Goal: Check status: Check status

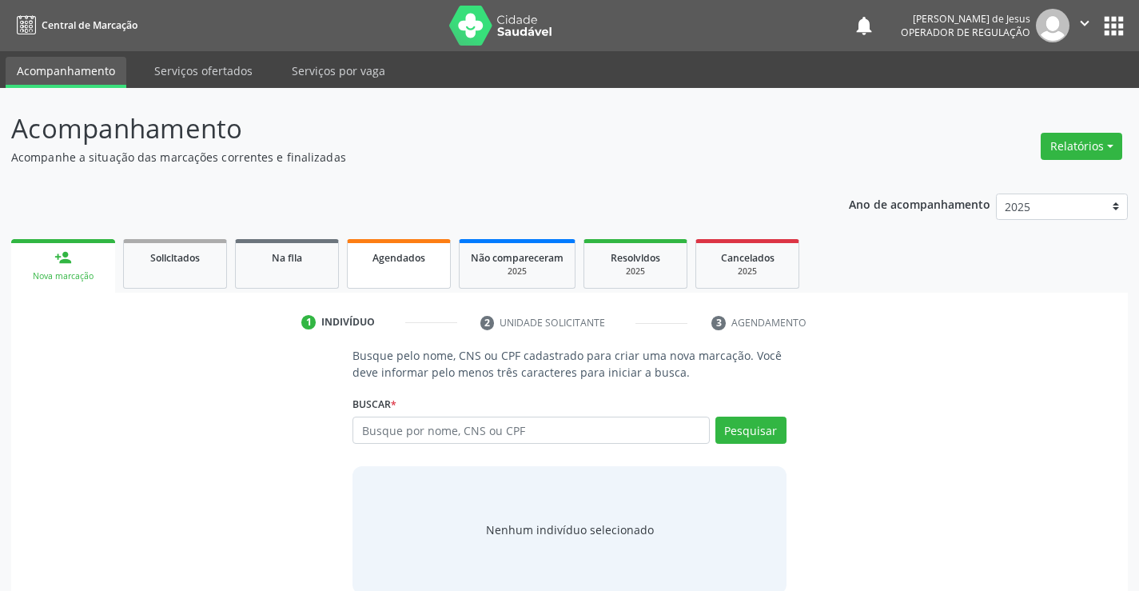
click at [414, 265] on div "Agendados" at bounding box center [399, 257] width 80 height 17
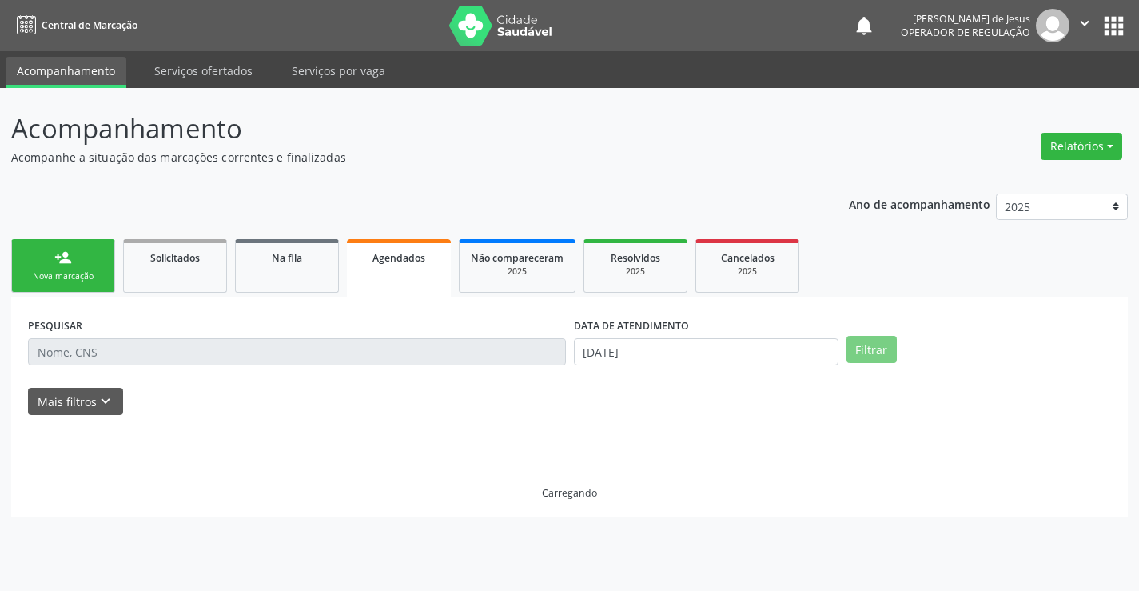
click at [414, 264] on span "Agendados" at bounding box center [398, 258] width 53 height 14
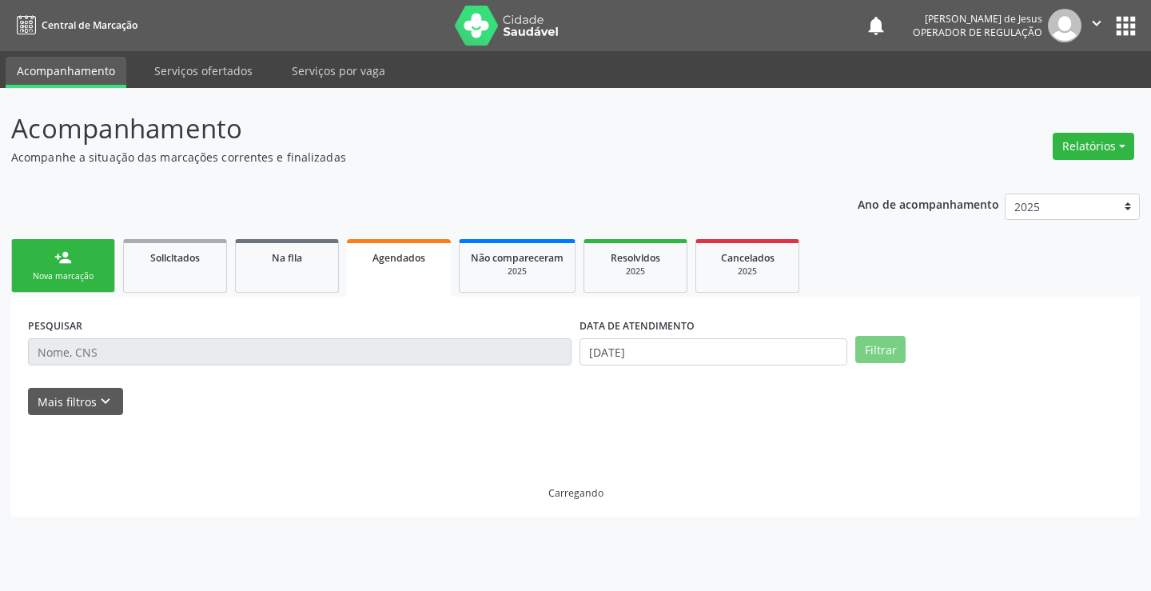
click at [414, 264] on span "Agendados" at bounding box center [398, 258] width 53 height 14
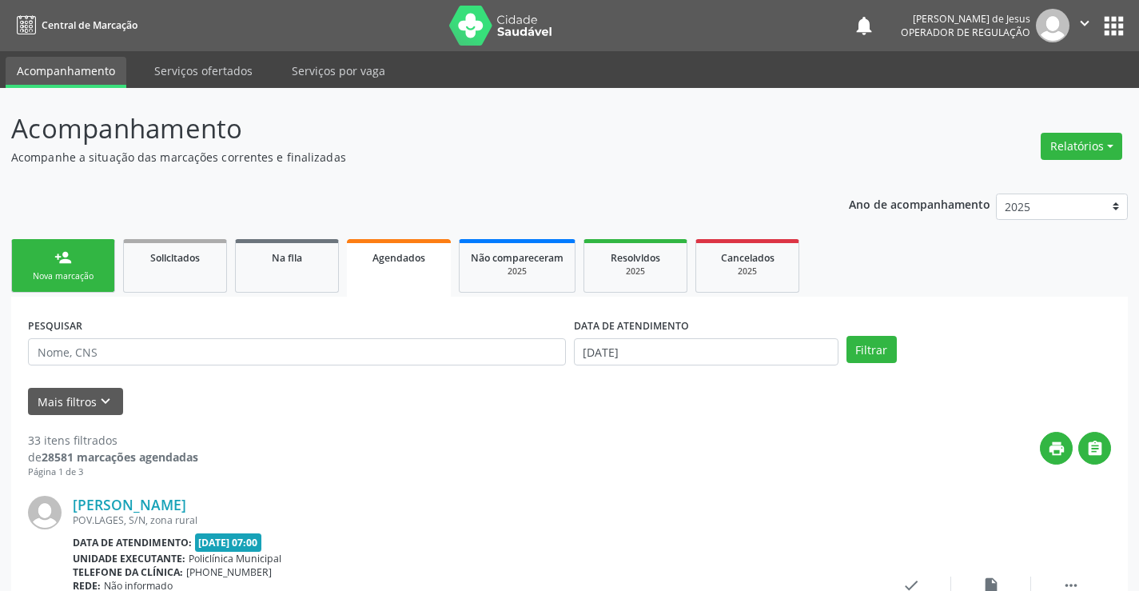
click at [347, 239] on link "Agendados" at bounding box center [399, 268] width 104 height 58
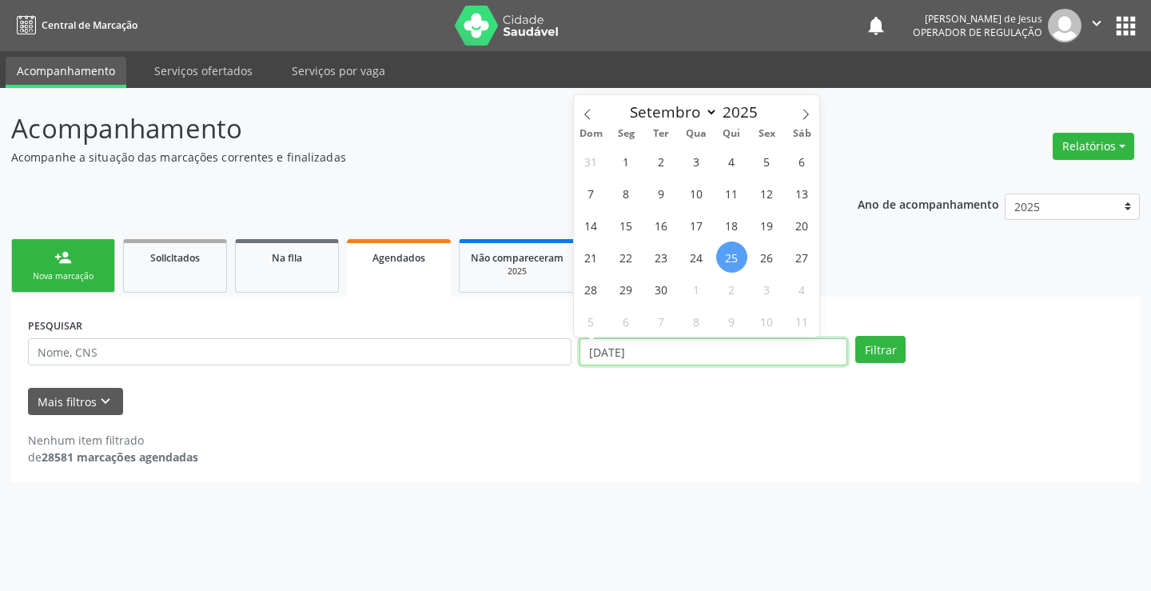
click at [638, 357] on input "[DATE]" at bounding box center [713, 351] width 268 height 27
click at [855, 336] on button "Filtrar" at bounding box center [880, 349] width 50 height 27
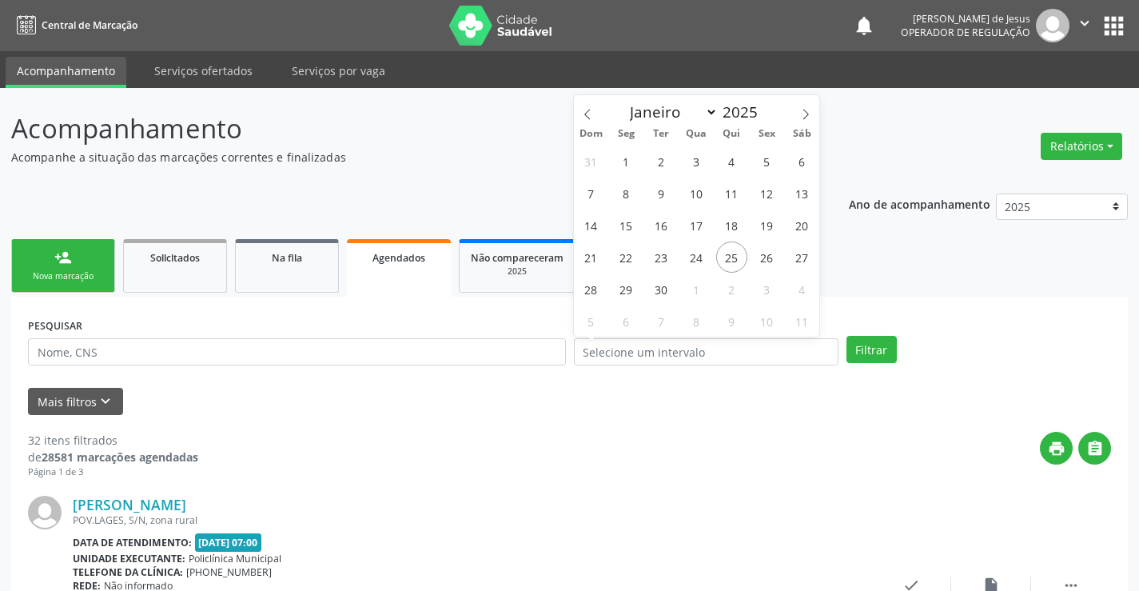
click at [386, 261] on span "Agendados" at bounding box center [398, 258] width 53 height 14
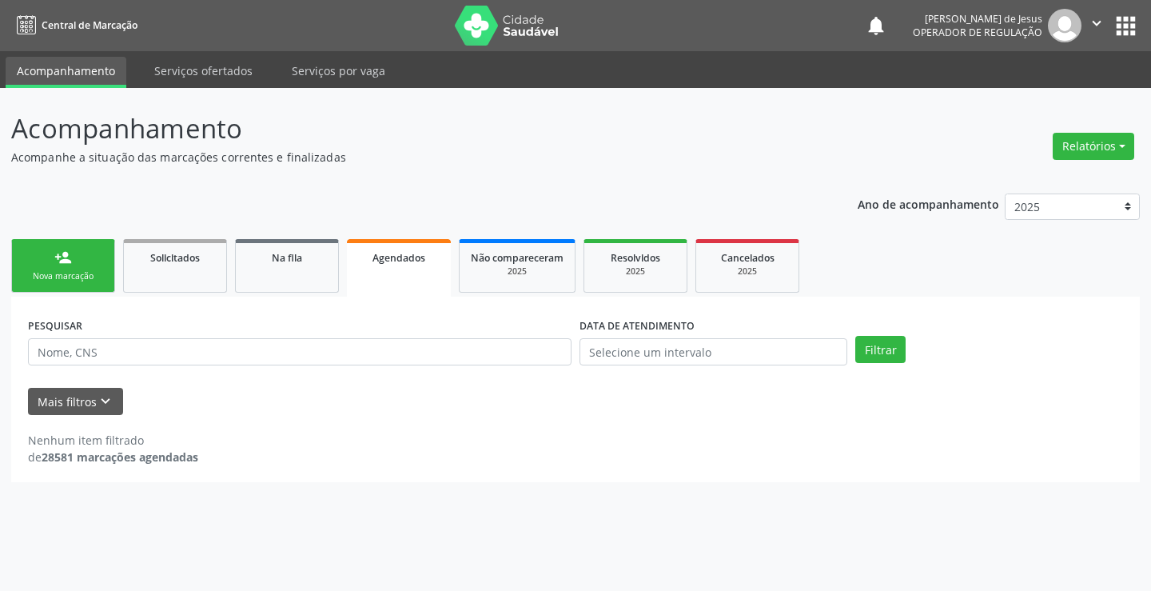
click at [386, 261] on span "Agendados" at bounding box center [398, 258] width 53 height 14
click at [280, 356] on input "text" at bounding box center [299, 351] width 543 height 27
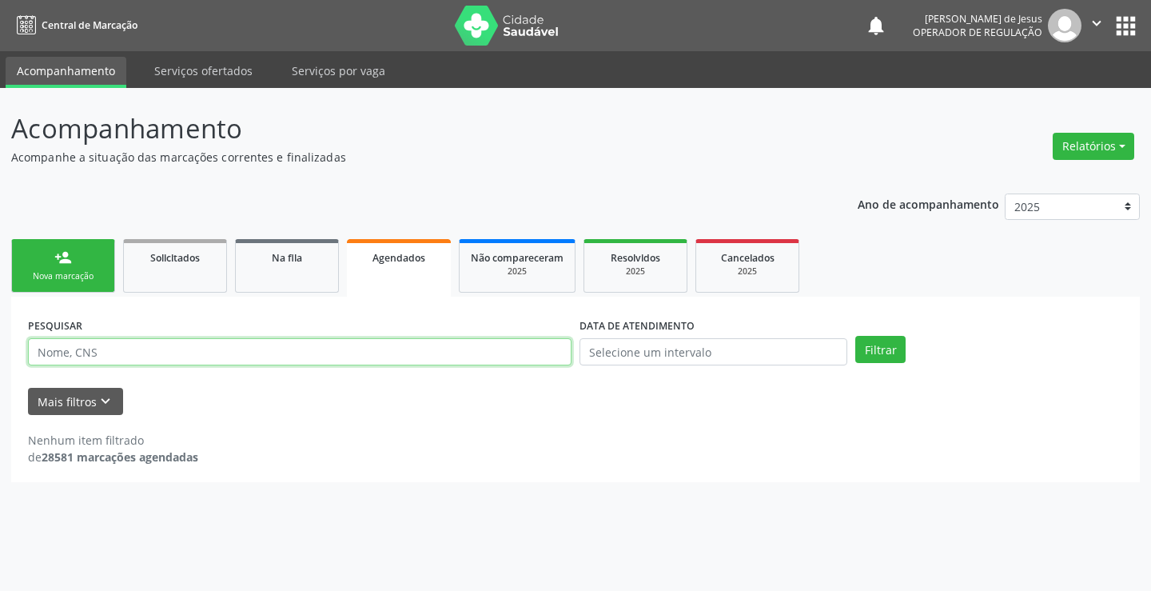
click at [280, 356] on input "text" at bounding box center [299, 351] width 543 height 27
type input "704207259390339"
click at [855, 336] on button "Filtrar" at bounding box center [880, 349] width 50 height 27
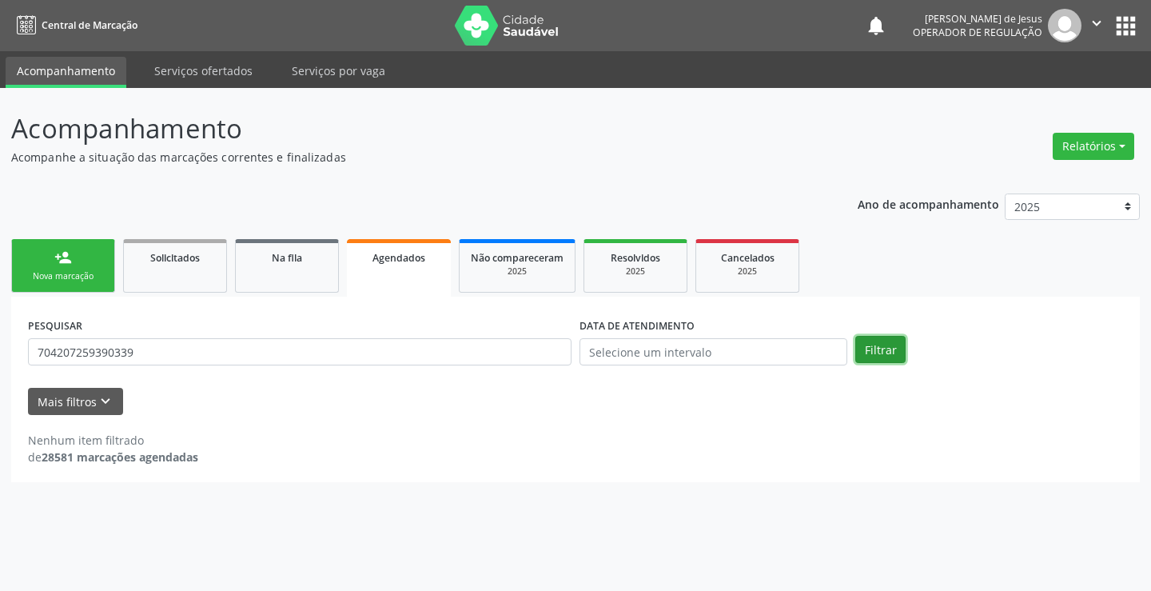
click at [879, 348] on button "Filtrar" at bounding box center [880, 349] width 50 height 27
click at [877, 348] on button "Filtrar" at bounding box center [880, 349] width 50 height 27
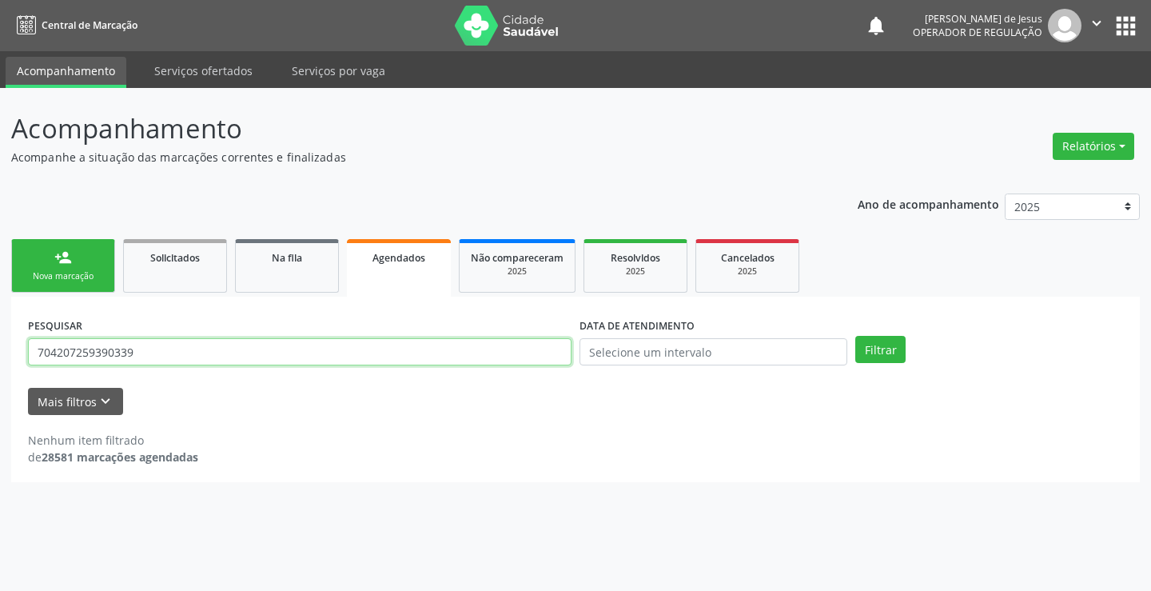
click at [490, 353] on input "704207259390339" at bounding box center [299, 351] width 543 height 27
type input "704207259390382"
click at [855, 336] on button "Filtrar" at bounding box center [880, 349] width 50 height 27
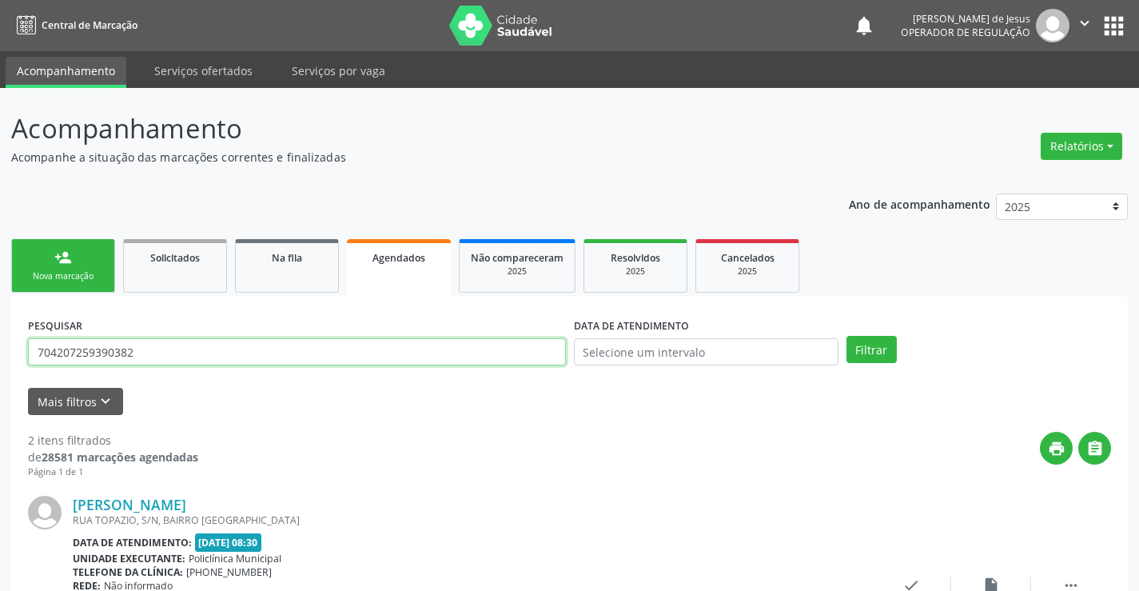
click at [349, 354] on input "704207259390382" at bounding box center [297, 351] width 538 height 27
type input "700909902490197"
click at [846, 336] on button "Filtrar" at bounding box center [871, 349] width 50 height 27
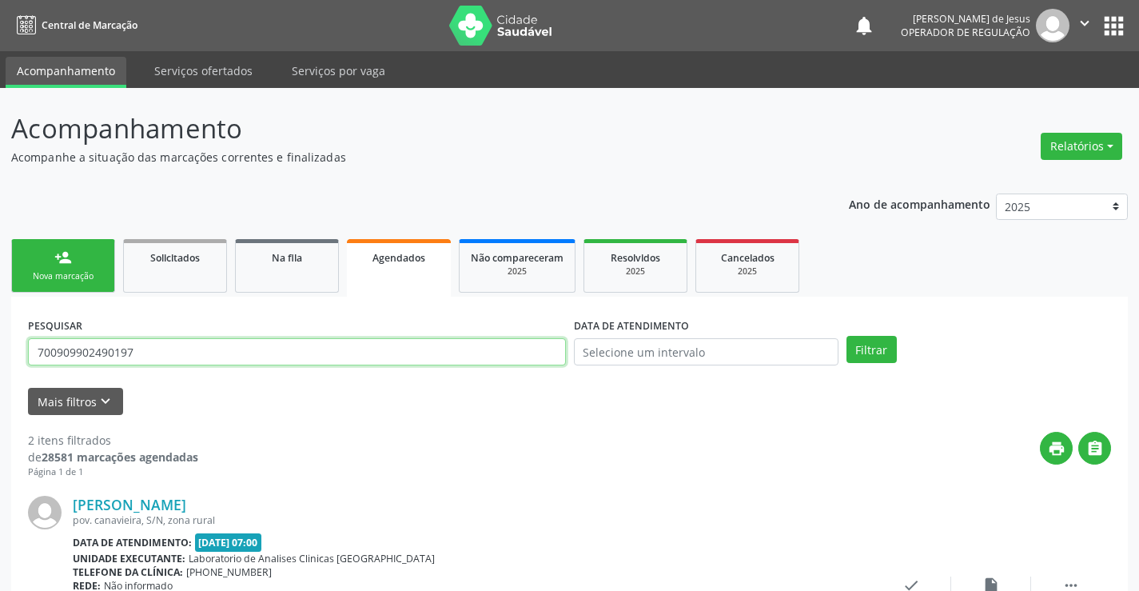
click at [350, 340] on input "700909902490197" at bounding box center [297, 351] width 538 height 27
click at [859, 350] on button "Filtrar" at bounding box center [871, 349] width 50 height 27
click at [550, 356] on input "700909902490197" at bounding box center [297, 351] width 538 height 27
click at [877, 346] on button "Filtrar" at bounding box center [871, 349] width 50 height 27
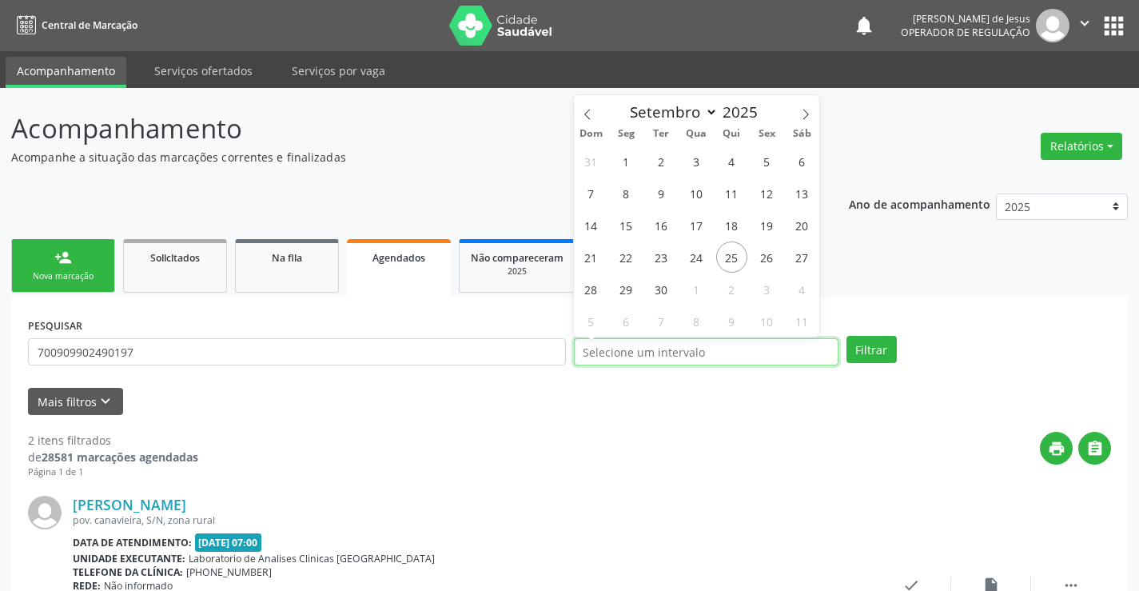
click at [725, 346] on input "text" at bounding box center [706, 351] width 265 height 27
click at [633, 288] on span "29" at bounding box center [626, 288] width 31 height 31
type input "[DATE]"
click at [633, 288] on span "29" at bounding box center [626, 288] width 31 height 31
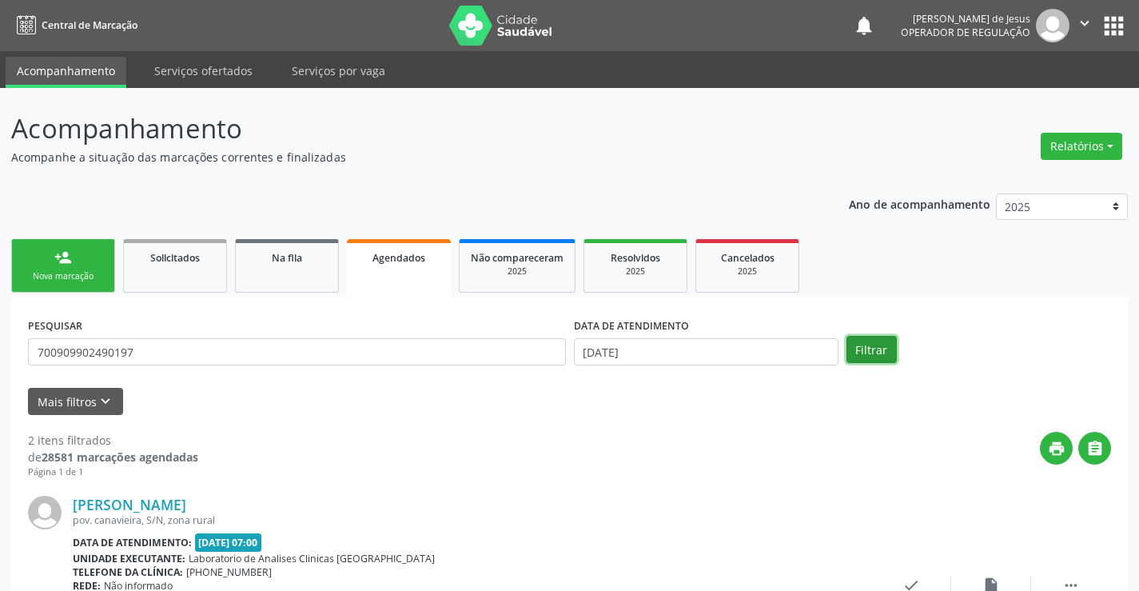
click at [891, 351] on button "Filtrar" at bounding box center [871, 349] width 50 height 27
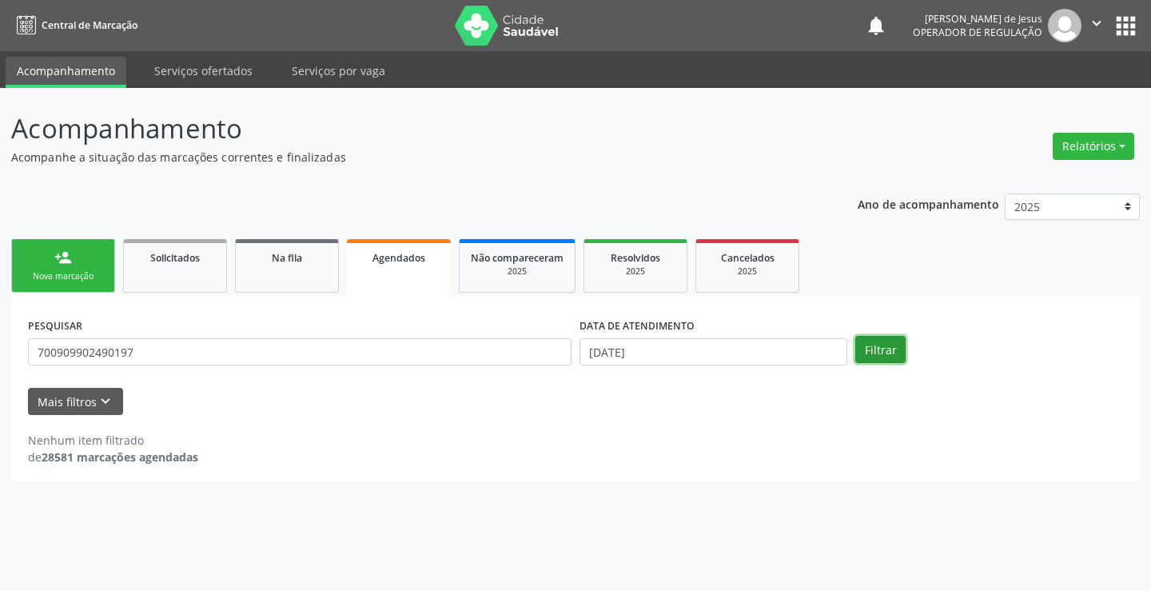
click at [891, 350] on button "Filtrar" at bounding box center [880, 349] width 50 height 27
click at [637, 345] on input "[DATE]" at bounding box center [713, 351] width 268 height 27
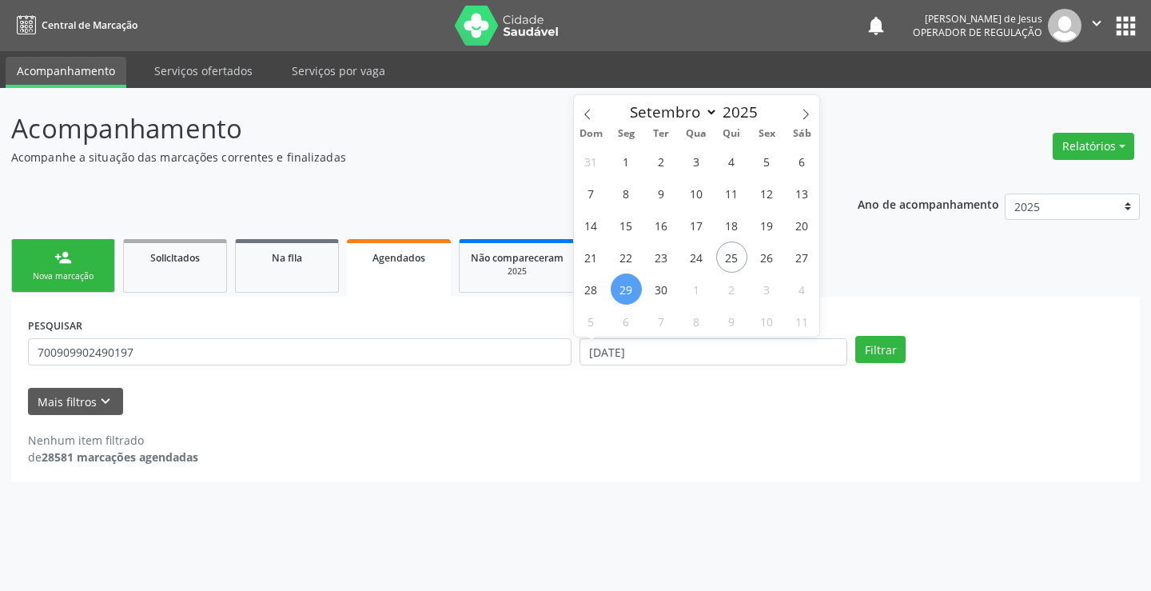
click at [629, 285] on span "29" at bounding box center [626, 288] width 31 height 31
type input "[DATE]"
click at [629, 285] on span "29" at bounding box center [626, 288] width 31 height 31
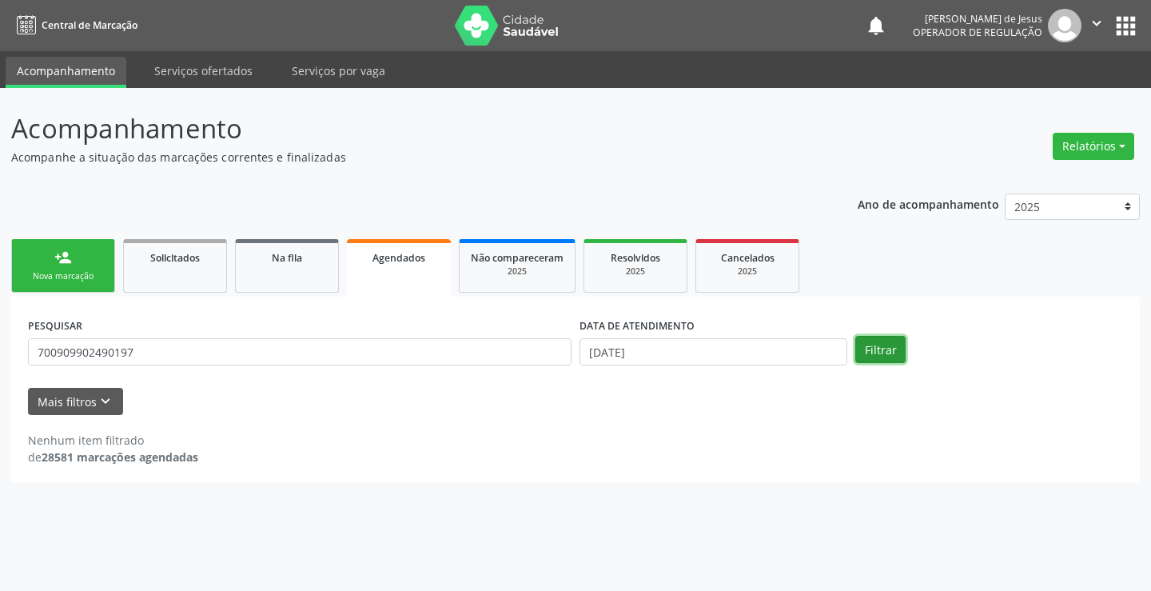
click at [900, 346] on button "Filtrar" at bounding box center [880, 349] width 50 height 27
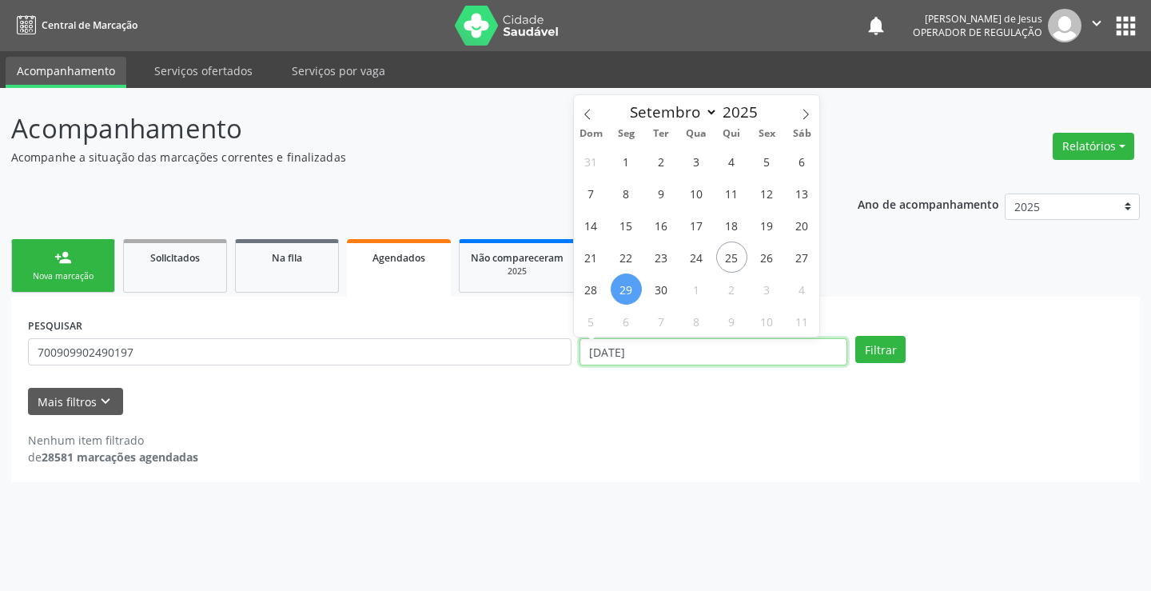
click at [699, 352] on input "[DATE]" at bounding box center [713, 351] width 268 height 27
click at [855, 336] on button "Filtrar" at bounding box center [880, 349] width 50 height 27
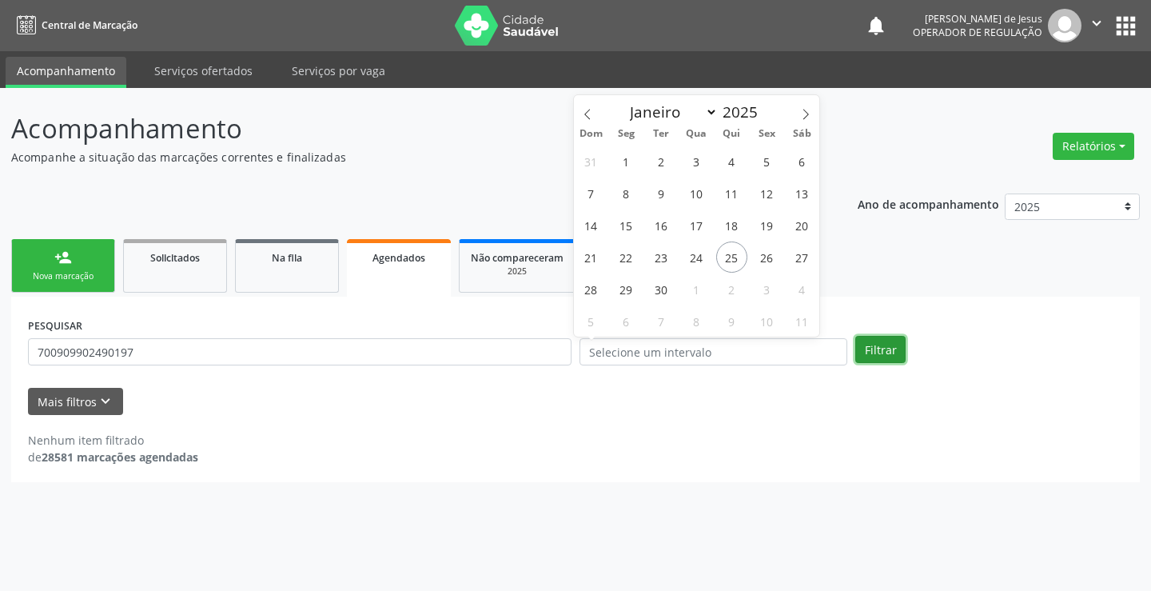
click at [879, 337] on button "Filtrar" at bounding box center [880, 349] width 50 height 27
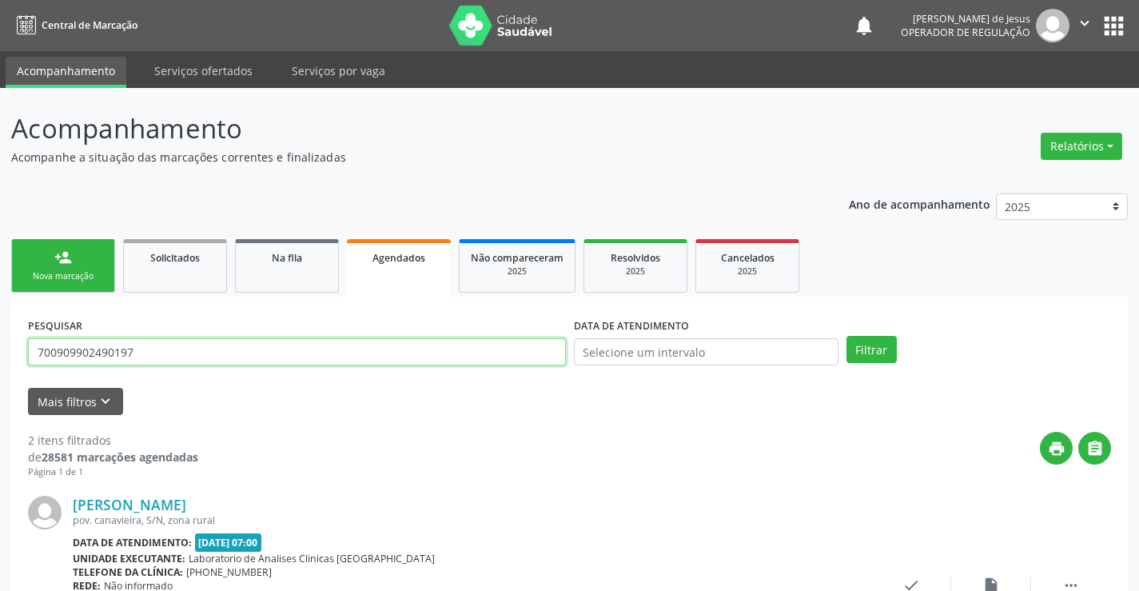
click at [519, 356] on input "700909902490197" at bounding box center [297, 351] width 538 height 27
type input "700508130098458"
click at [846, 336] on button "Filtrar" at bounding box center [871, 349] width 50 height 27
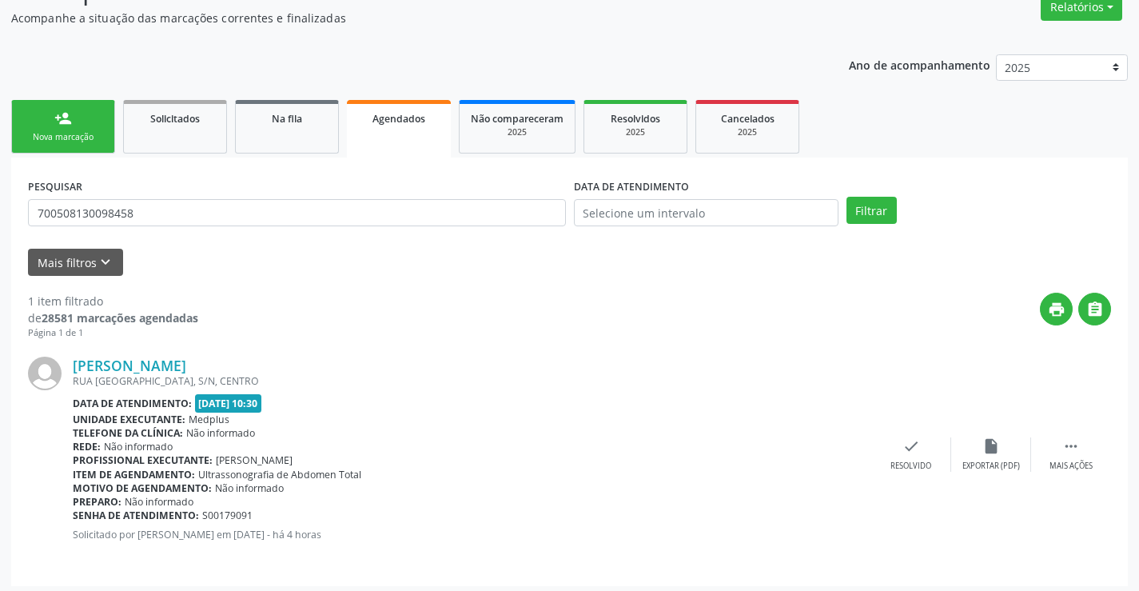
scroll to position [145, 0]
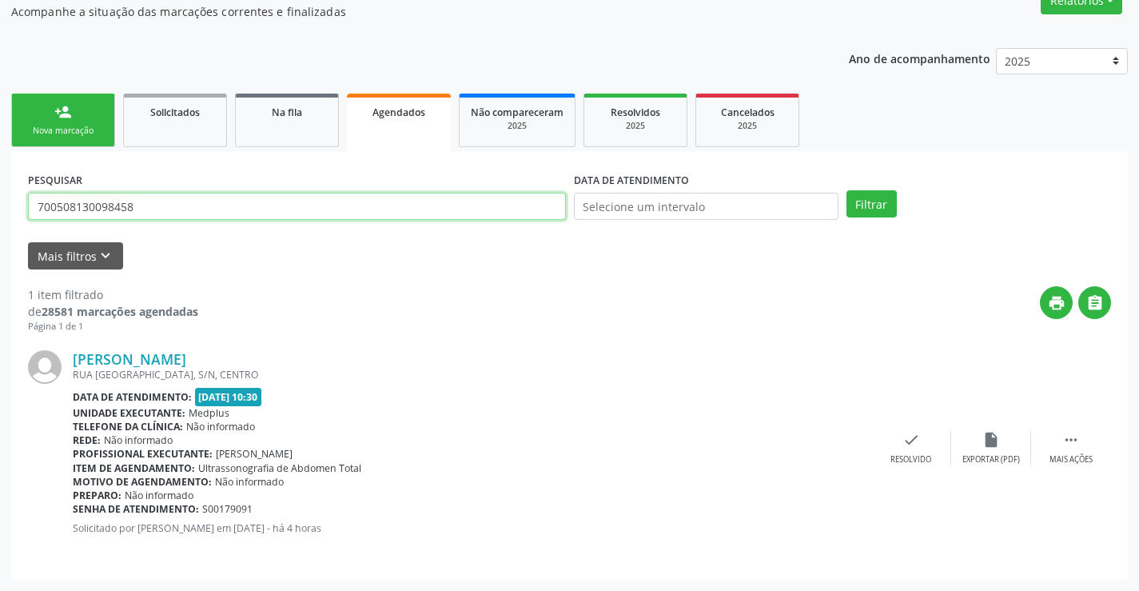
drag, startPoint x: 499, startPoint y: 207, endPoint x: 495, endPoint y: 196, distance: 11.6
click at [495, 197] on input "700508130098458" at bounding box center [297, 206] width 538 height 27
click at [495, 196] on input "700508130098458" at bounding box center [297, 206] width 538 height 27
type input "706802235924324"
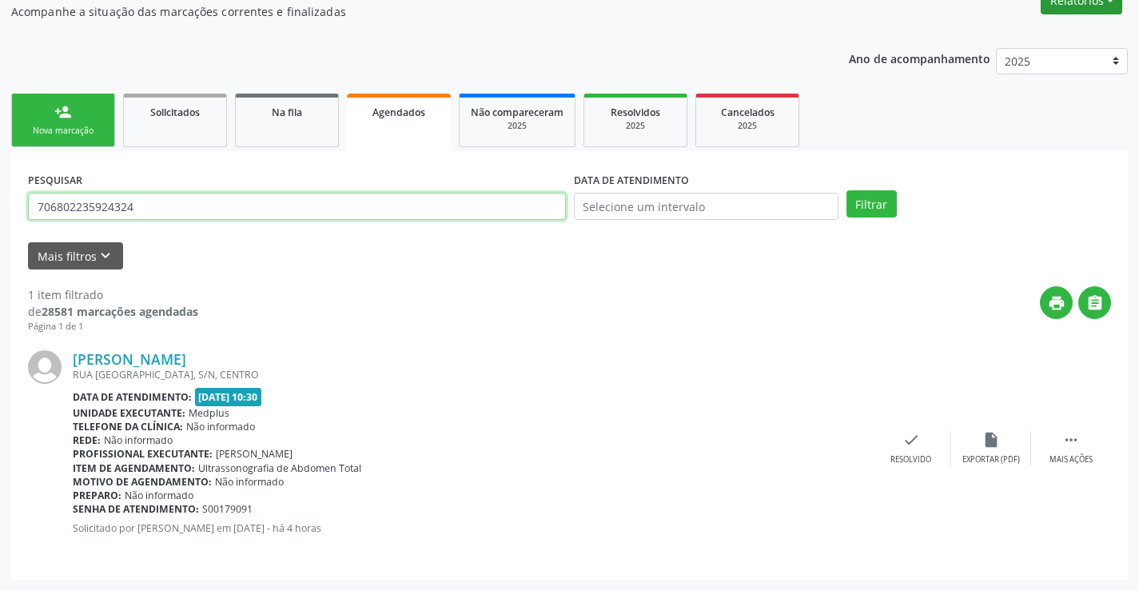
click at [846, 190] on button "Filtrar" at bounding box center [871, 203] width 50 height 27
